Goal: Find specific page/section: Find specific page/section

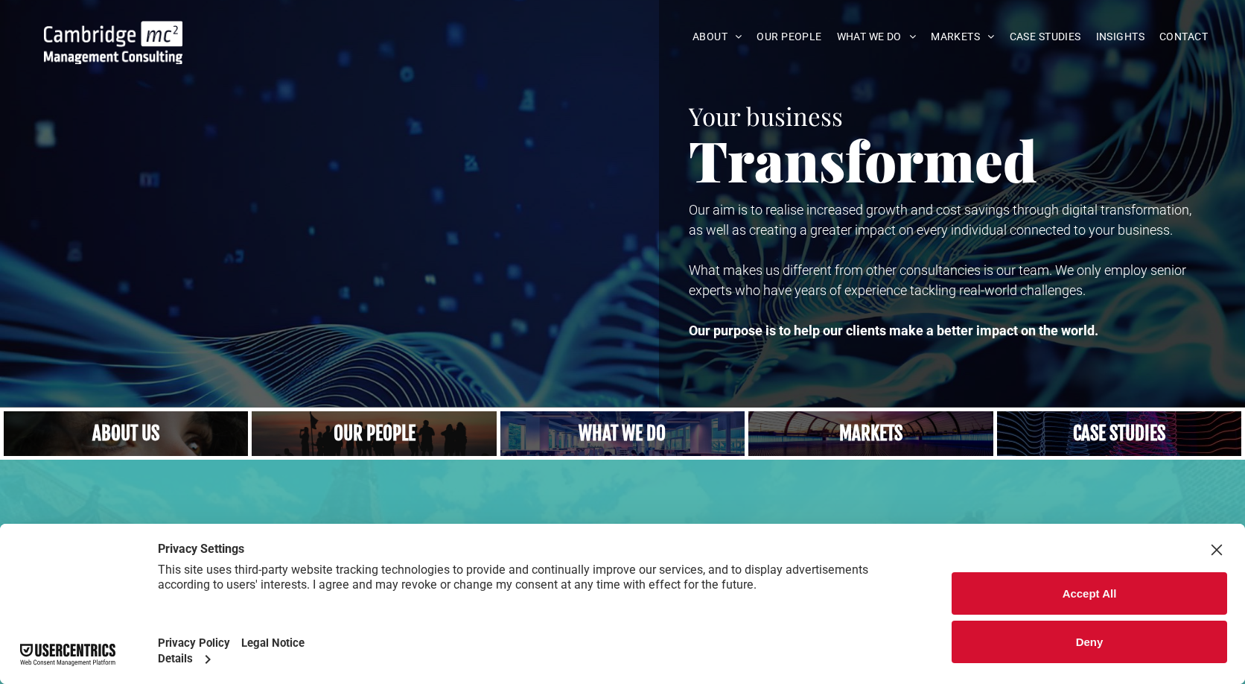
click at [1074, 595] on button "Accept All" at bounding box center [1090, 593] width 276 height 42
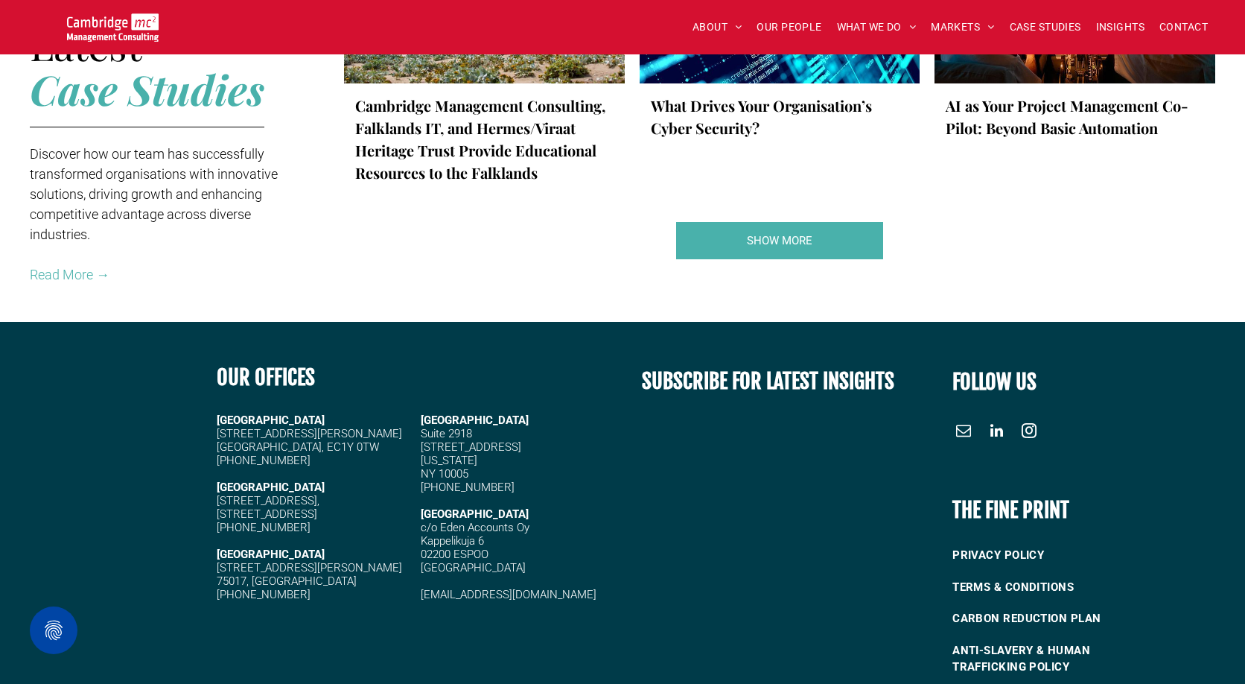
scroll to position [2799, 0]
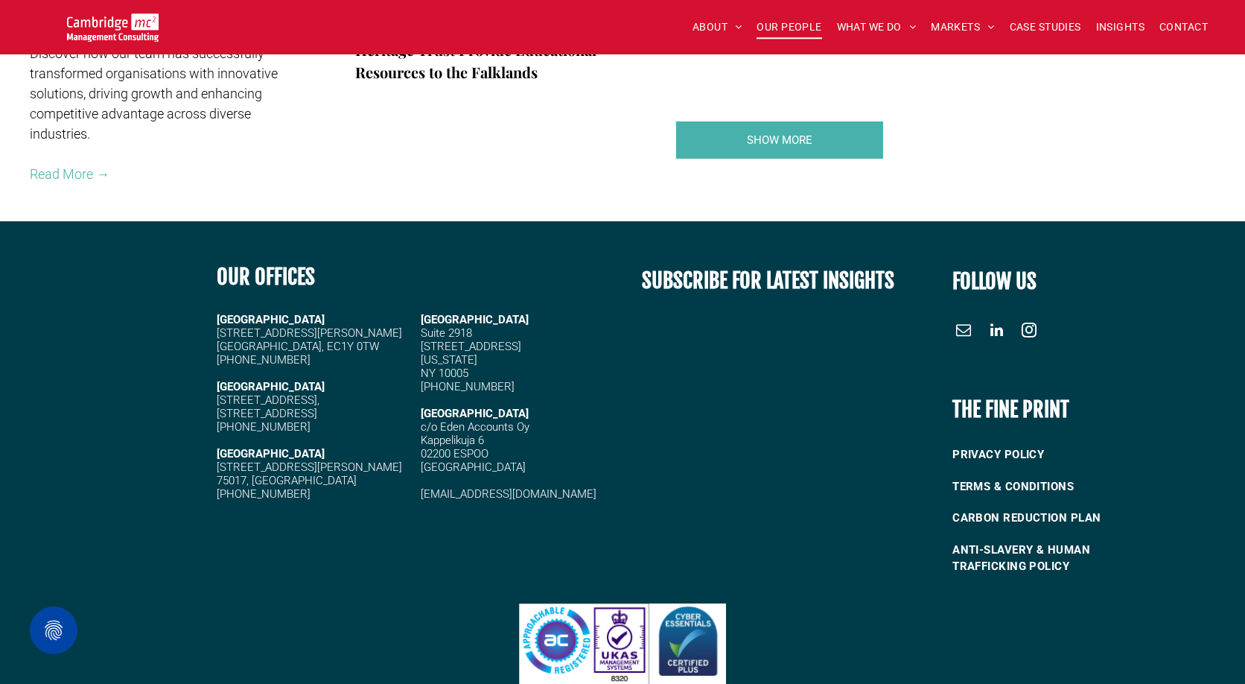
click at [778, 28] on span "OUR PEOPLE" at bounding box center [789, 27] width 65 height 23
